Goal: Task Accomplishment & Management: Manage account settings

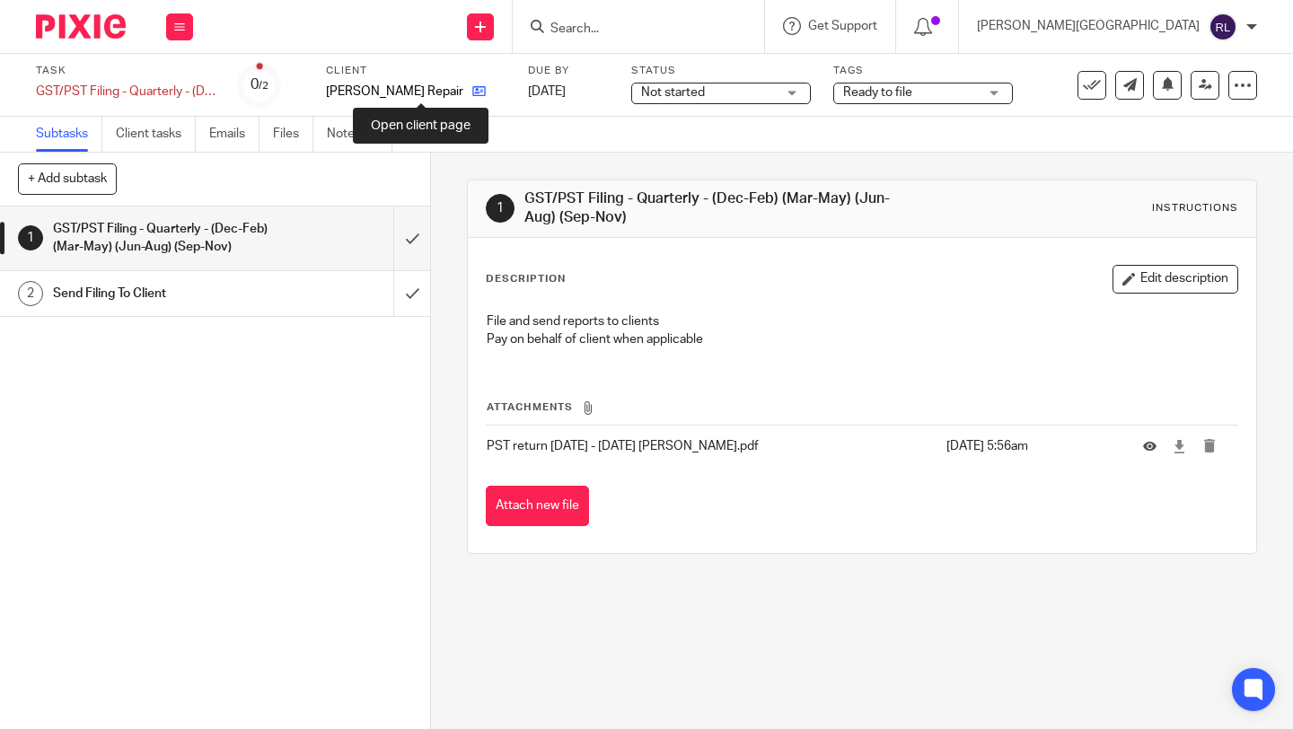
click at [472, 86] on icon at bounding box center [478, 90] width 13 height 13
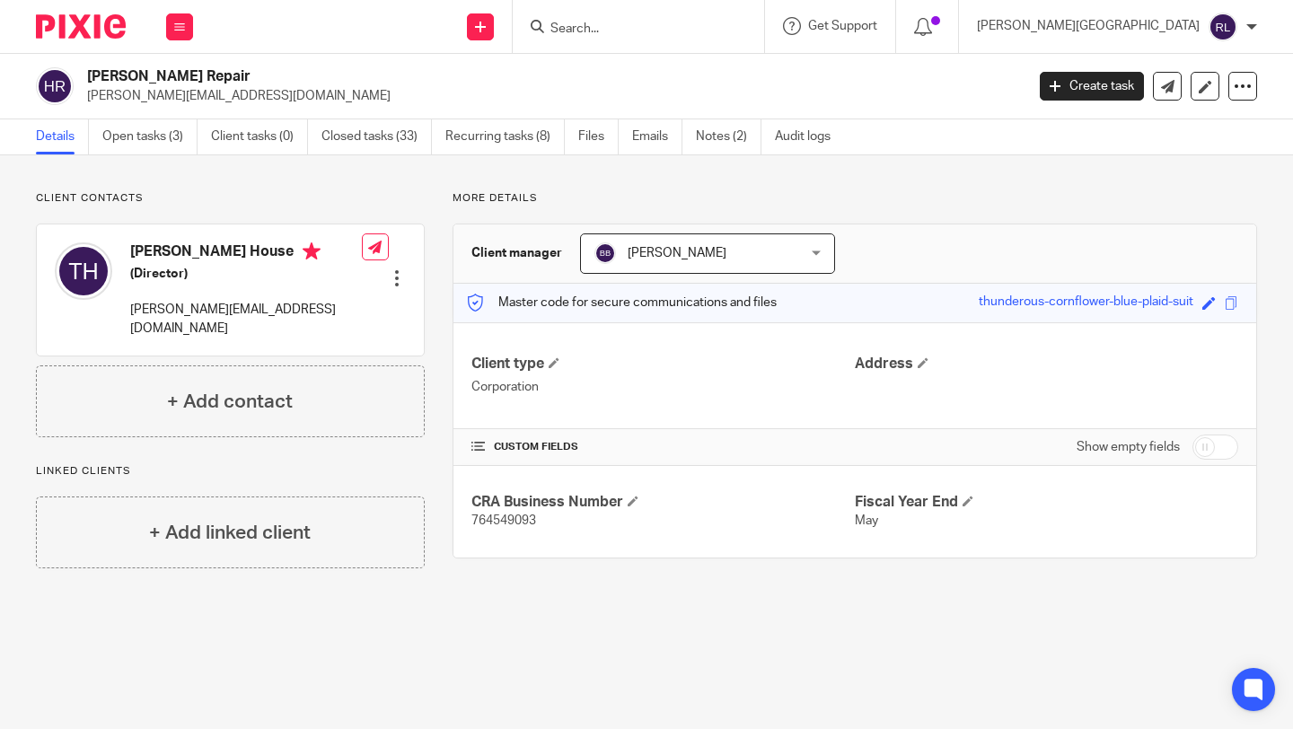
click at [514, 524] on span "764549093" at bounding box center [503, 521] width 65 height 13
copy span "764549093"
click at [154, 143] on link "Open tasks (3)" at bounding box center [149, 136] width 95 height 35
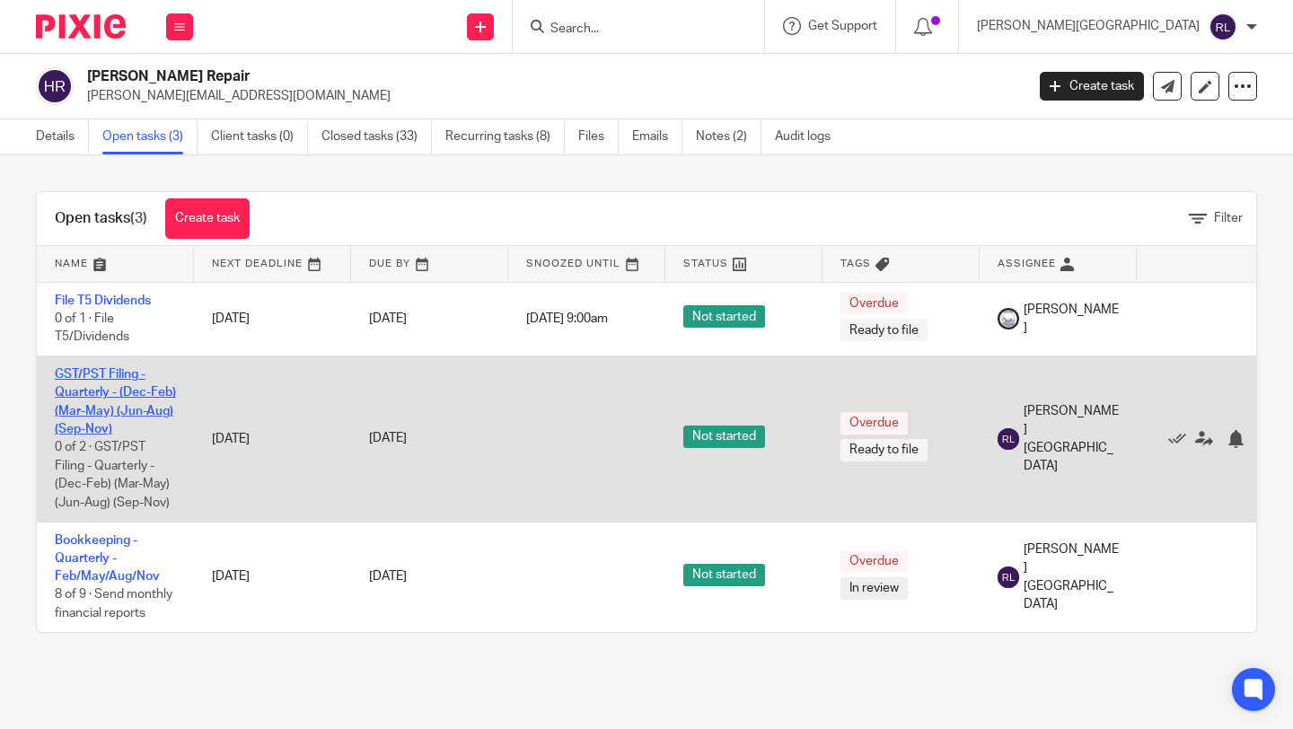
click at [120, 374] on link "GST/PST Filing - Quarterly - (Dec-Feb) (Mar-May) (Jun-Aug) (Sep-Nov)" at bounding box center [115, 401] width 121 height 67
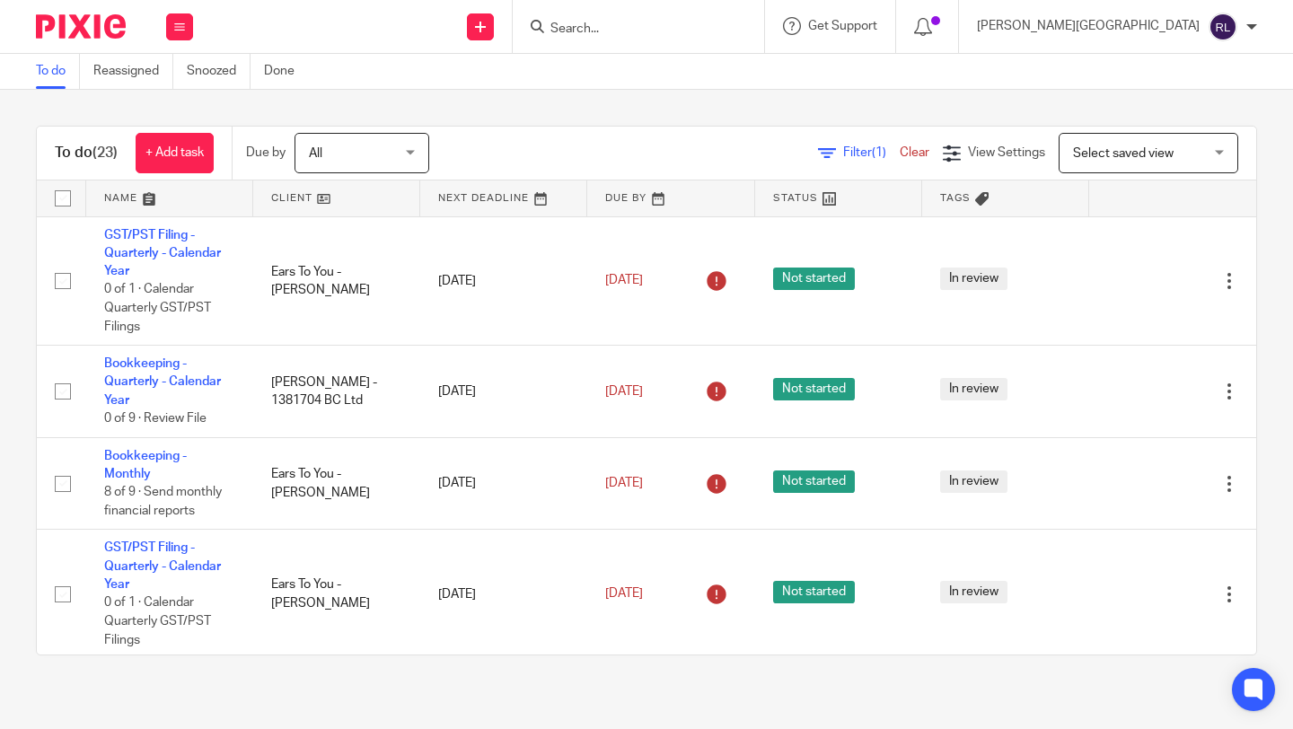
click at [149, 203] on link at bounding box center [169, 199] width 167 height 36
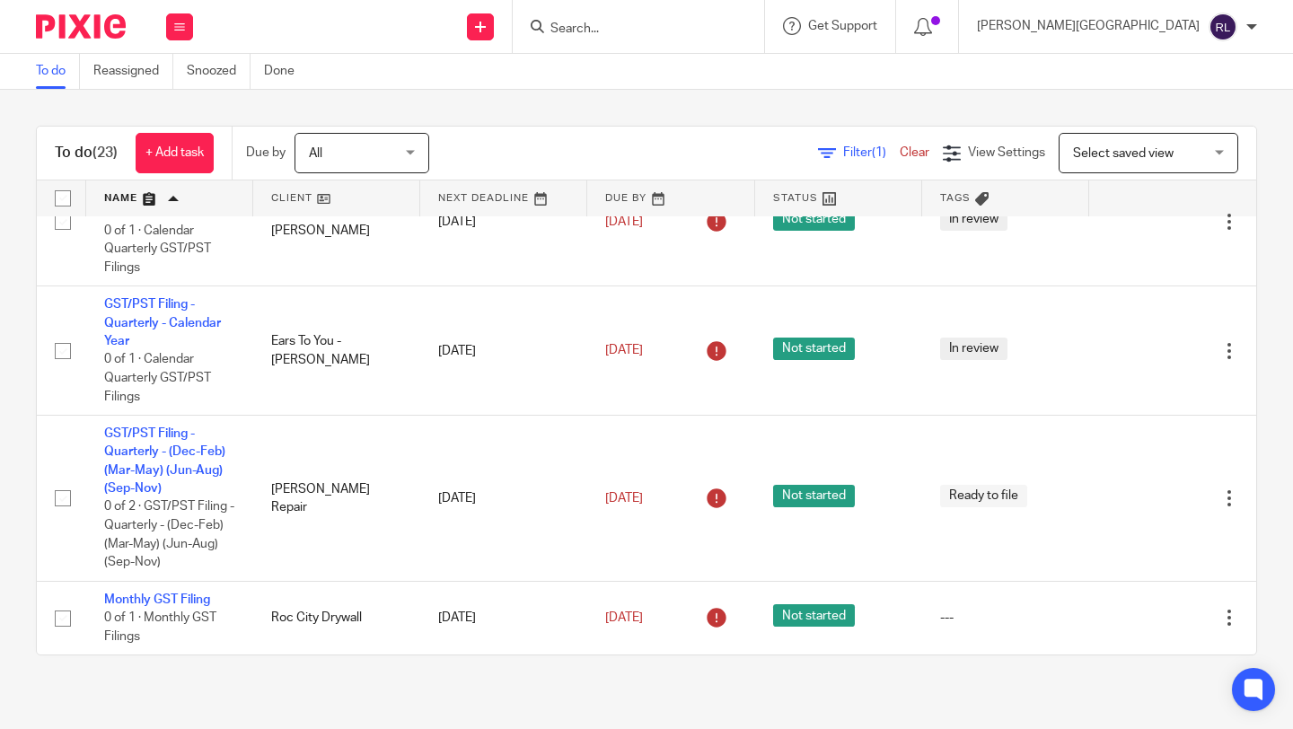
scroll to position [1869, 0]
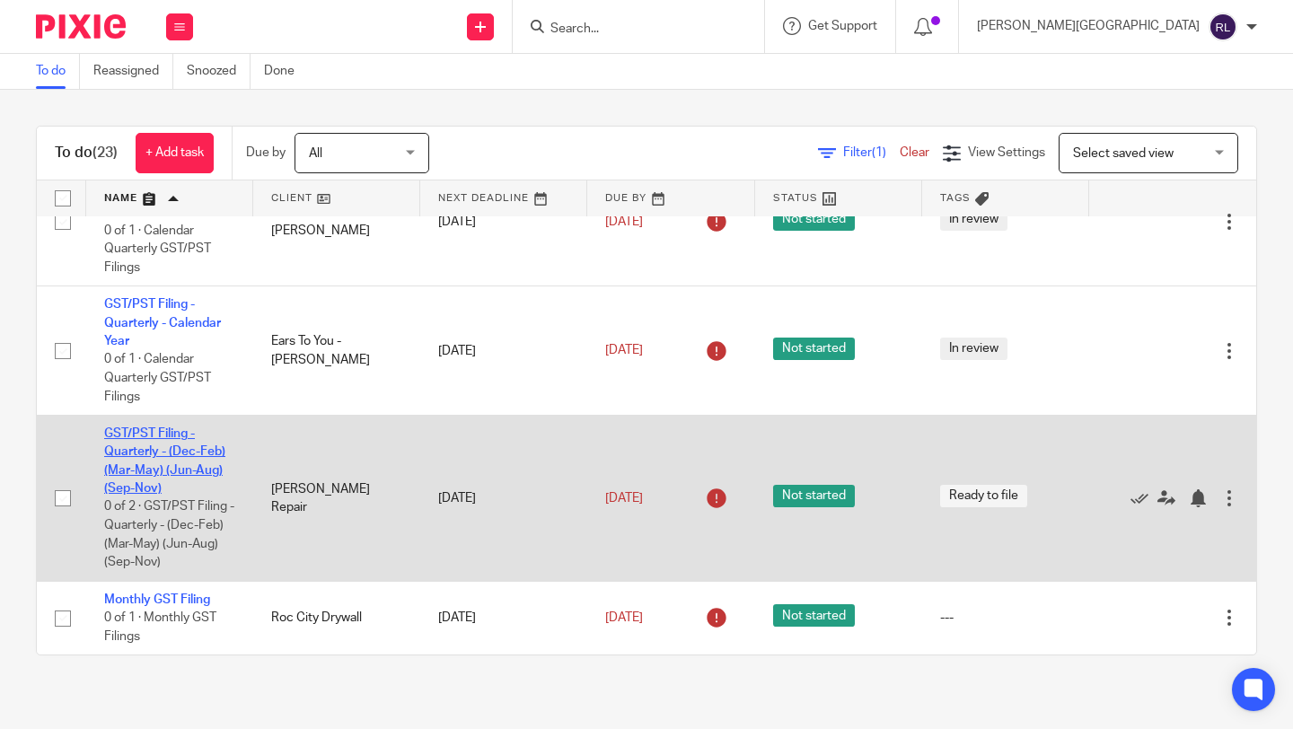
click at [192, 438] on link "GST/PST Filing - Quarterly - (Dec-Feb) (Mar-May) (Jun-Aug) (Sep-Nov)" at bounding box center [164, 460] width 121 height 67
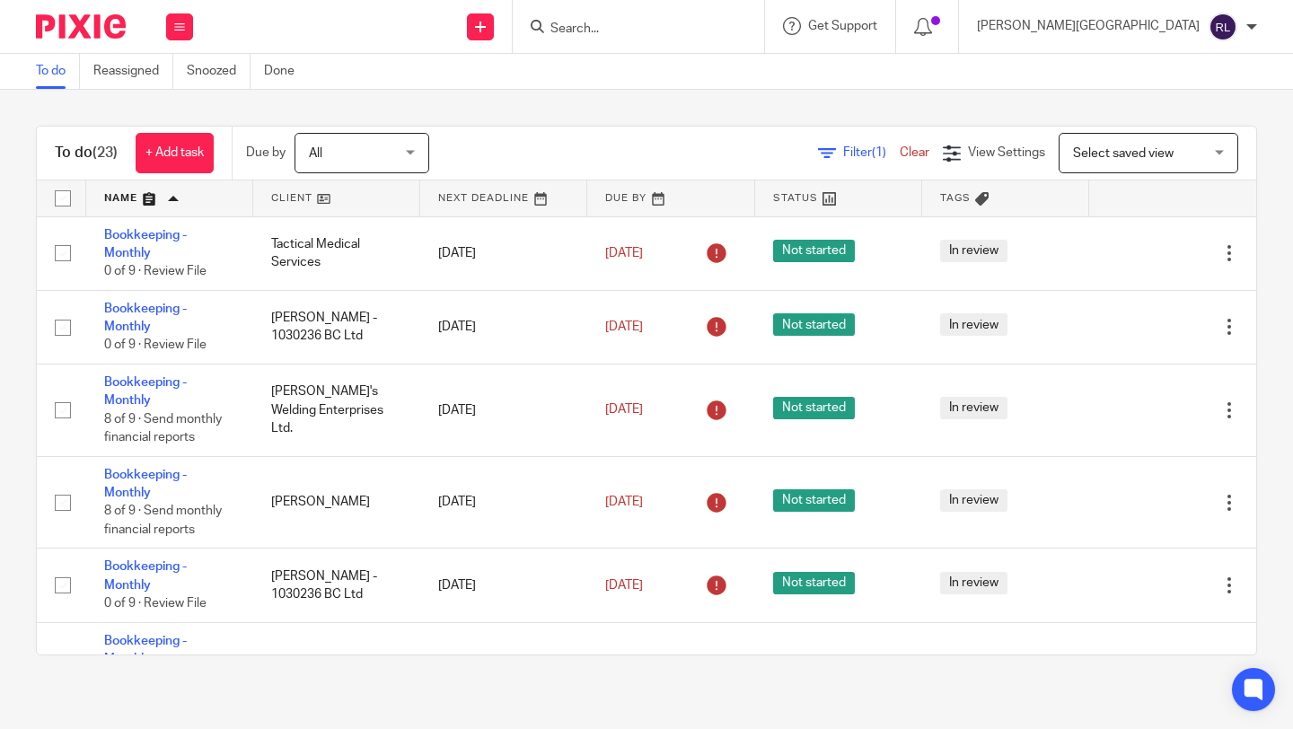
click at [725, 16] on form at bounding box center [644, 26] width 191 height 22
click at [710, 28] on input "Search" at bounding box center [630, 30] width 162 height 16
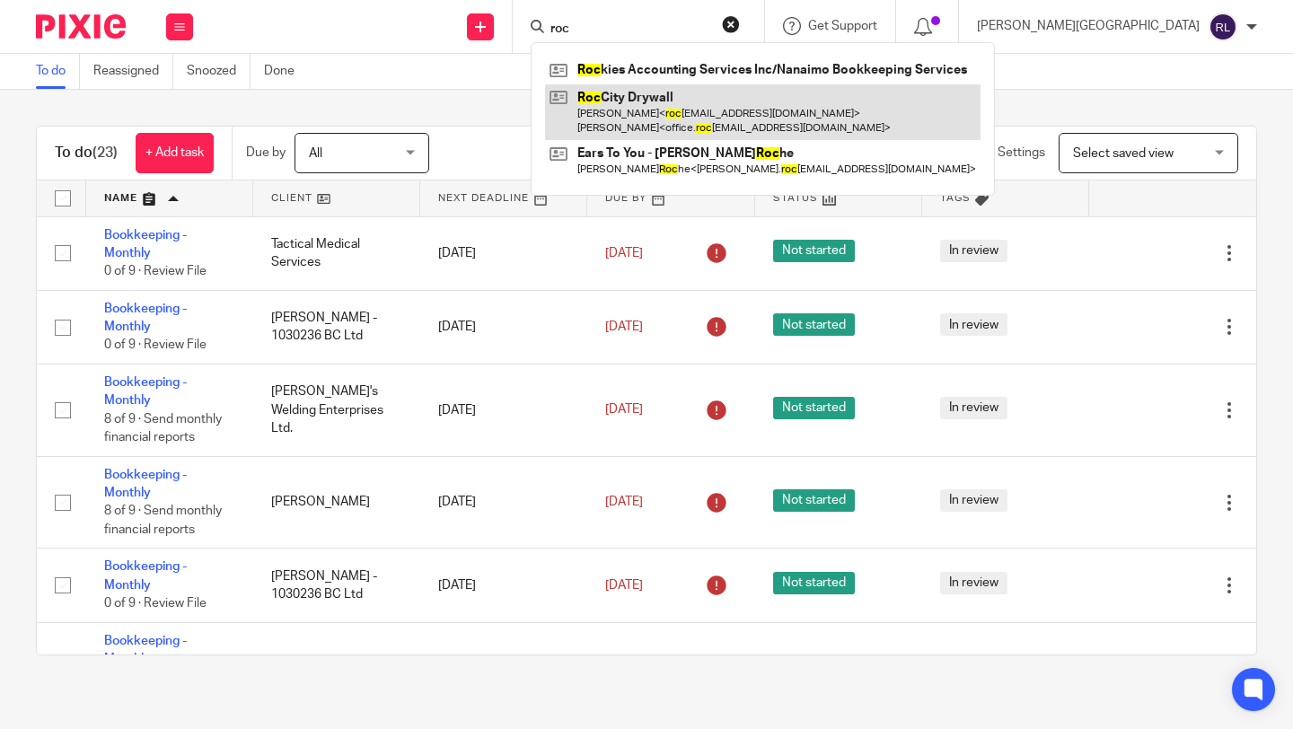
type input "roc"
click at [764, 101] on link at bounding box center [763, 112] width 436 height 56
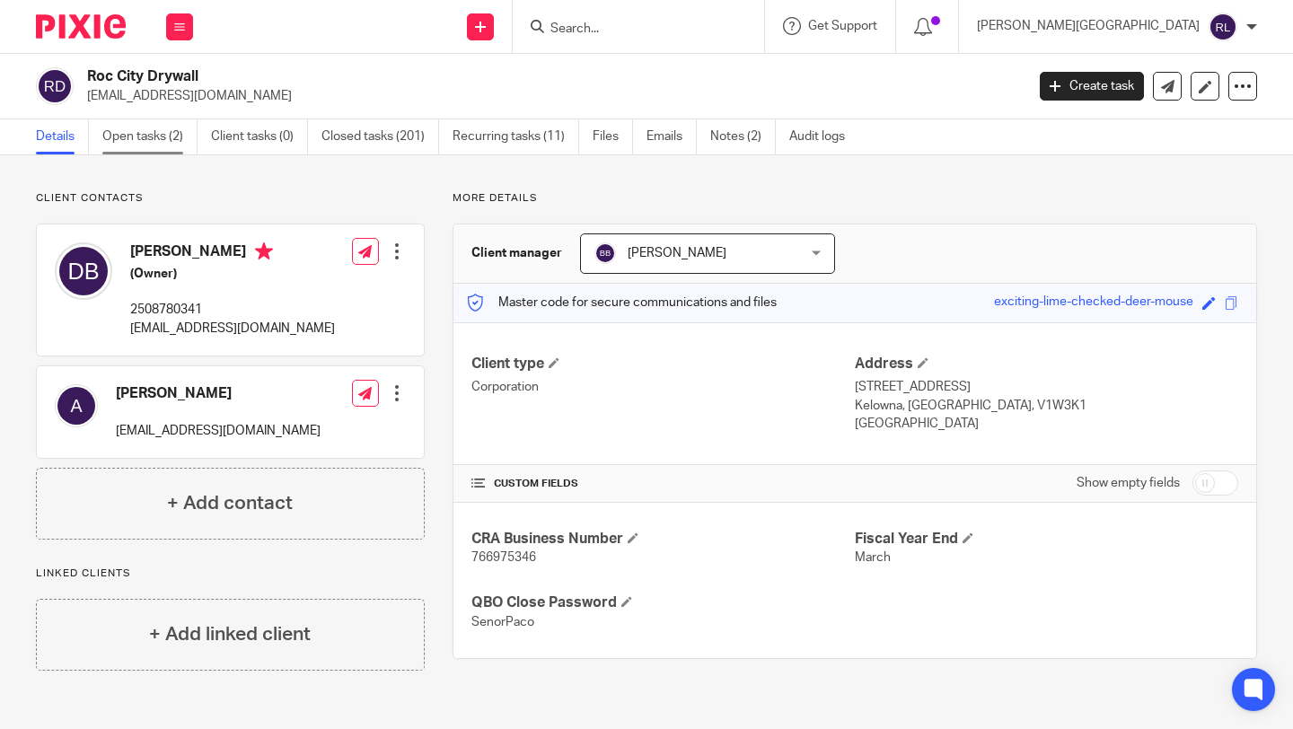
click at [151, 152] on link "Open tasks (2)" at bounding box center [149, 136] width 95 height 35
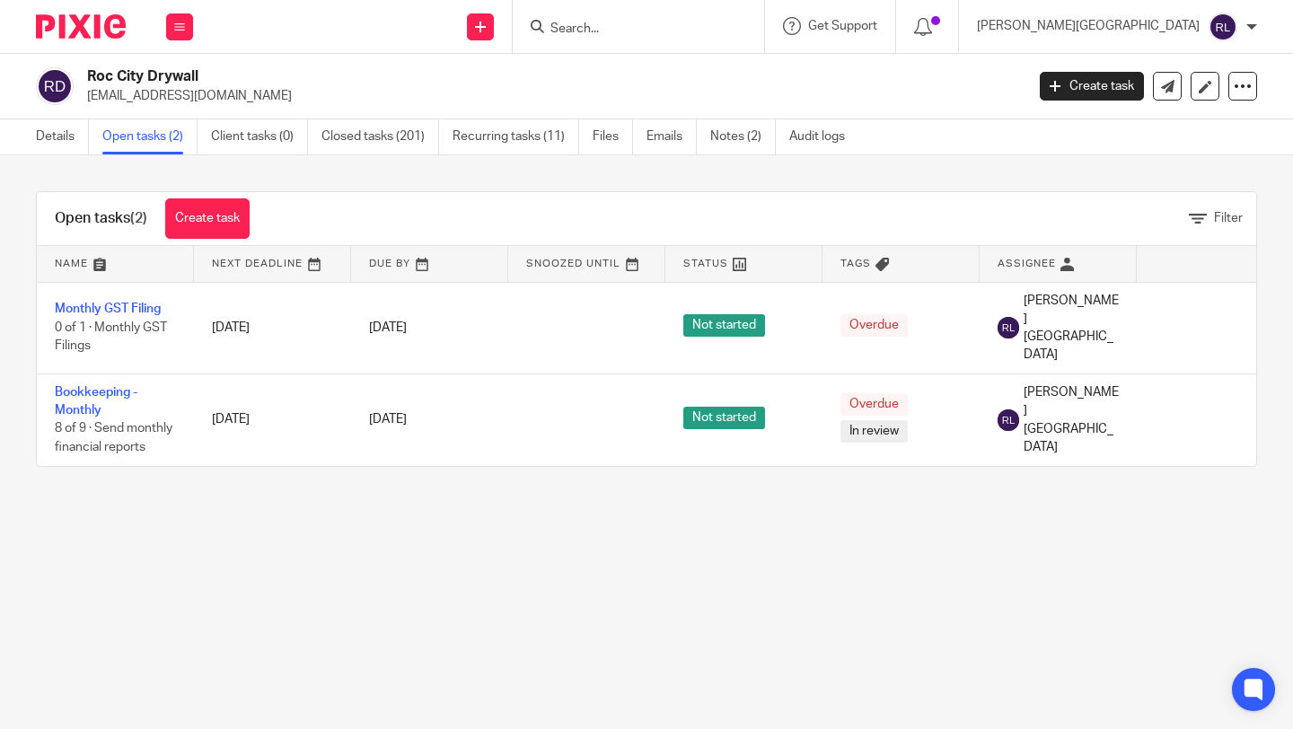
click at [101, 30] on img at bounding box center [81, 26] width 90 height 24
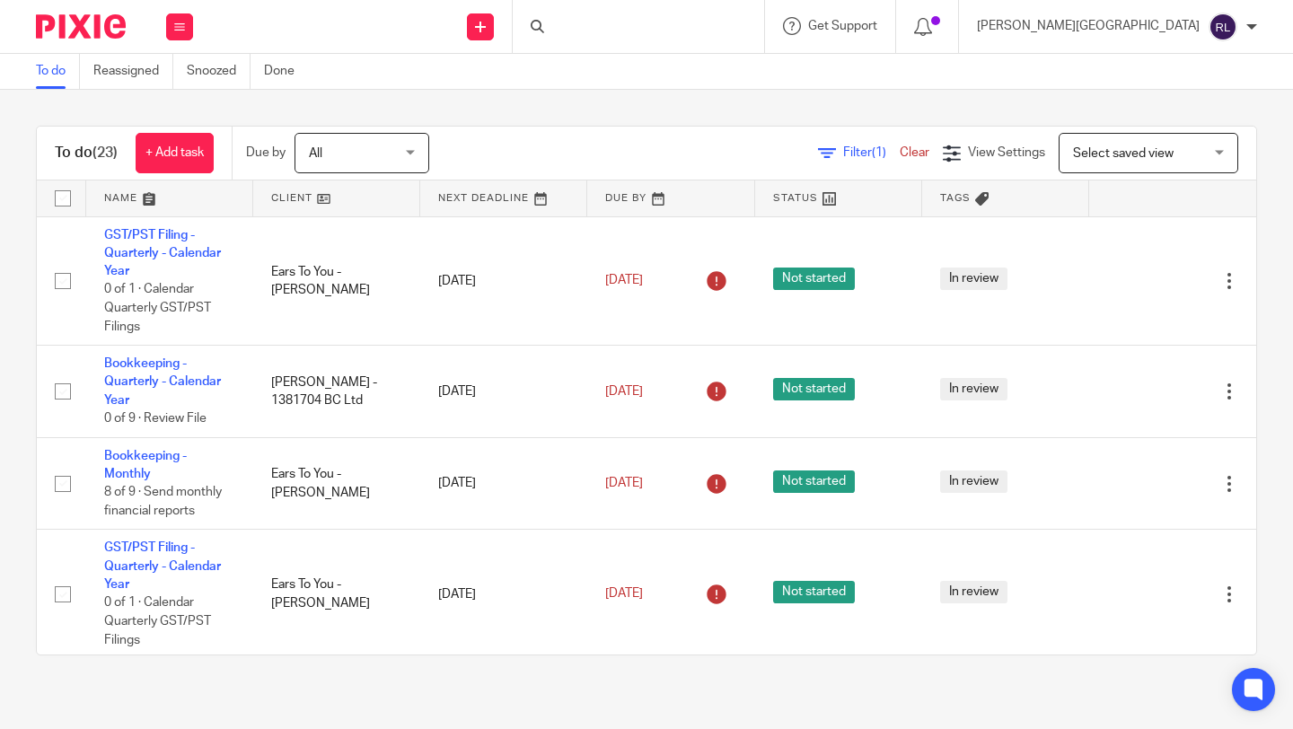
click at [154, 193] on link at bounding box center [169, 199] width 167 height 36
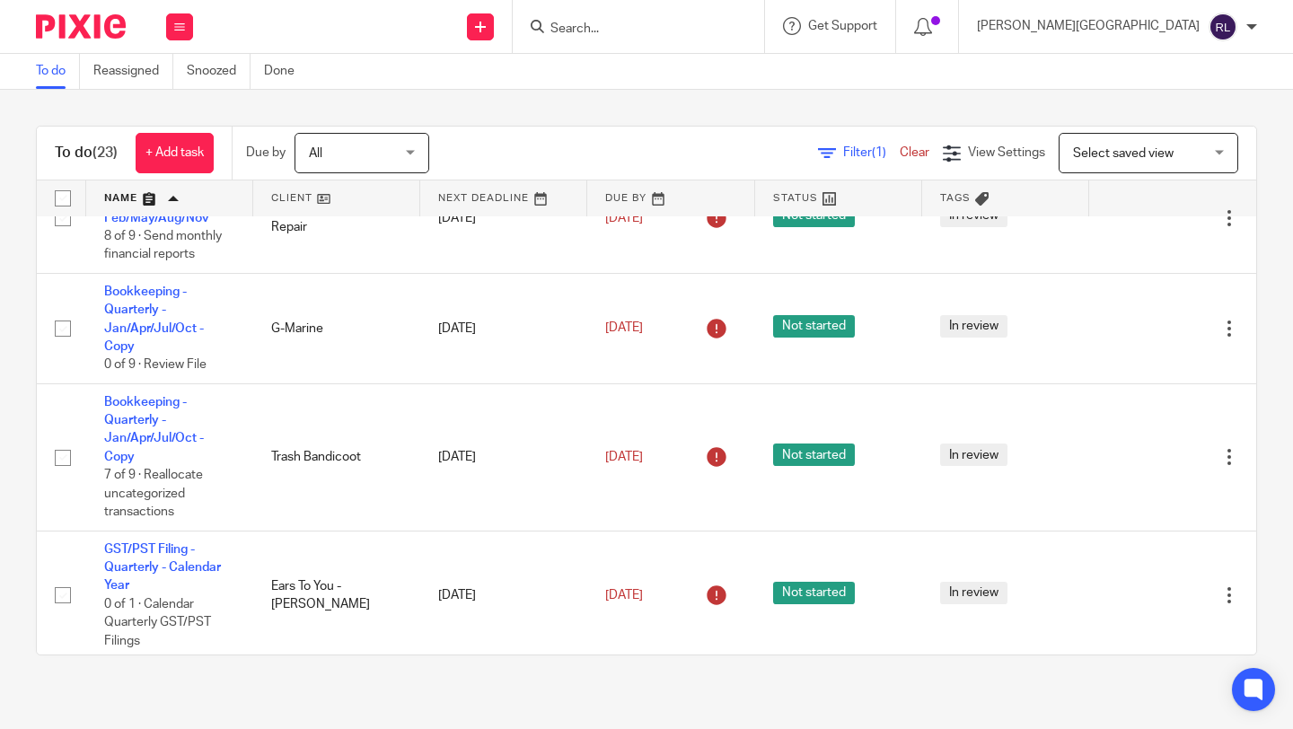
scroll to position [1869, 0]
